Goal: Navigation & Orientation: Understand site structure

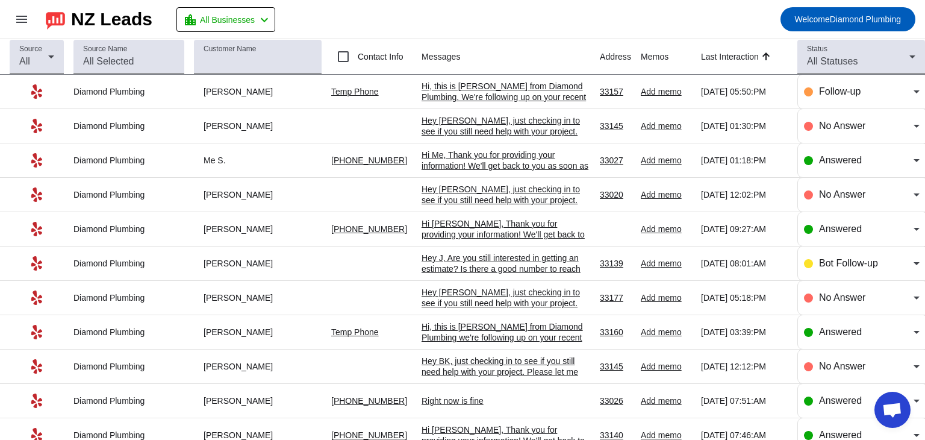
click at [496, 20] on mat-toolbar-row "menu NZ Leads location_city All Businesses chevron_left Welcome Diamond Plumbing" at bounding box center [462, 19] width 925 height 39
click at [679, 18] on mat-toolbar-row "menu NZ Leads location_city All Businesses chevron_left Welcome Diamond Plumbing" at bounding box center [462, 19] width 925 height 39
click at [375, 14] on mat-toolbar-row "menu NZ Leads location_city All Businesses chevron_left Welcome Diamond Plumbing" at bounding box center [462, 19] width 925 height 39
click at [523, 25] on mat-toolbar-row "menu NZ Leads location_city All Businesses chevron_left Welcome Diamond Plumbing" at bounding box center [462, 19] width 925 height 39
